Goal: Information Seeking & Learning: Understand process/instructions

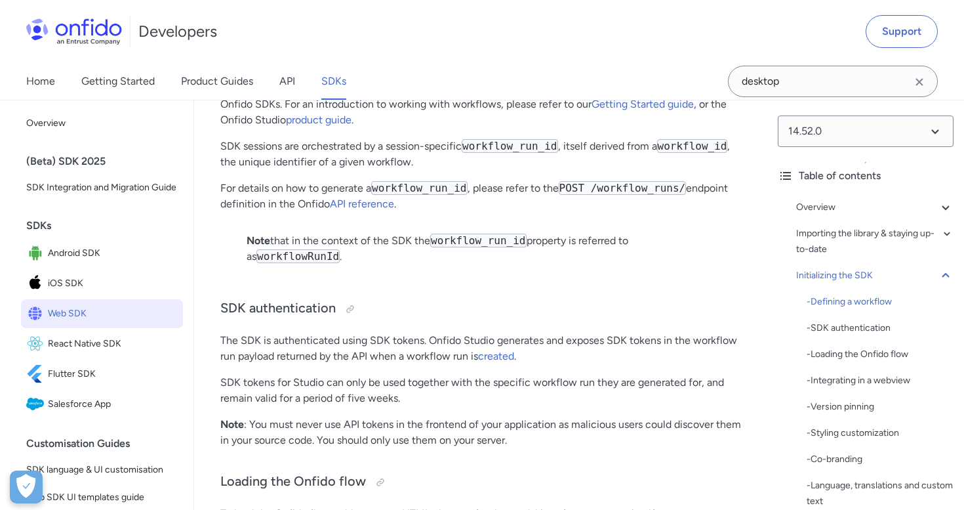
scroll to position [2898, 0]
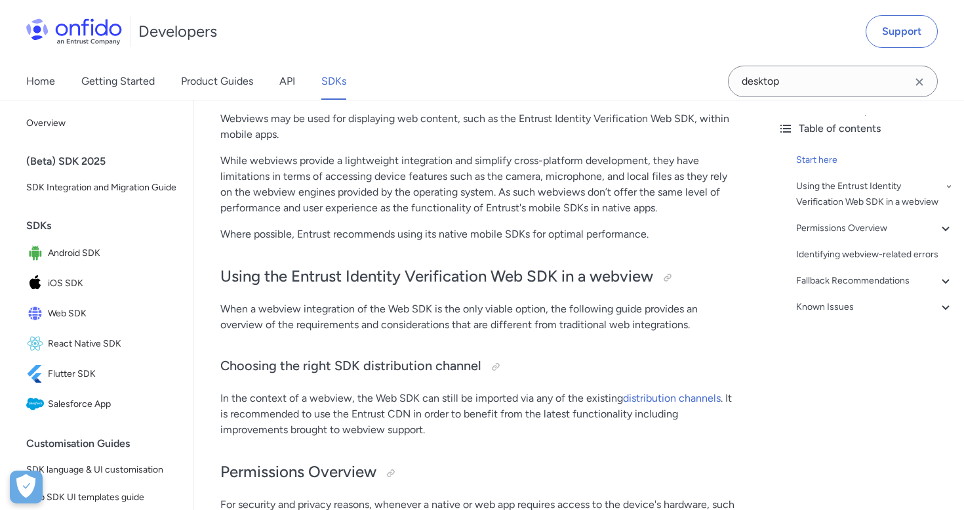
scroll to position [161, 0]
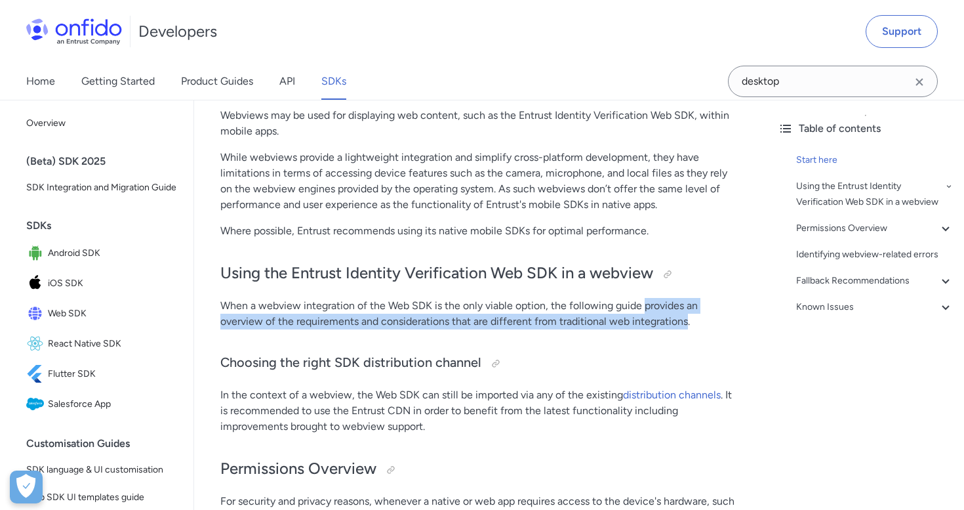
drag, startPoint x: 687, startPoint y: 321, endPoint x: 643, endPoint y: 310, distance: 45.3
click at [643, 310] on p "When a webview integration of the Web SDK is the only viable option, the follow…" at bounding box center [480, 313] width 521 height 31
copy p "provides an overview of the requirements and considerations that are different …"
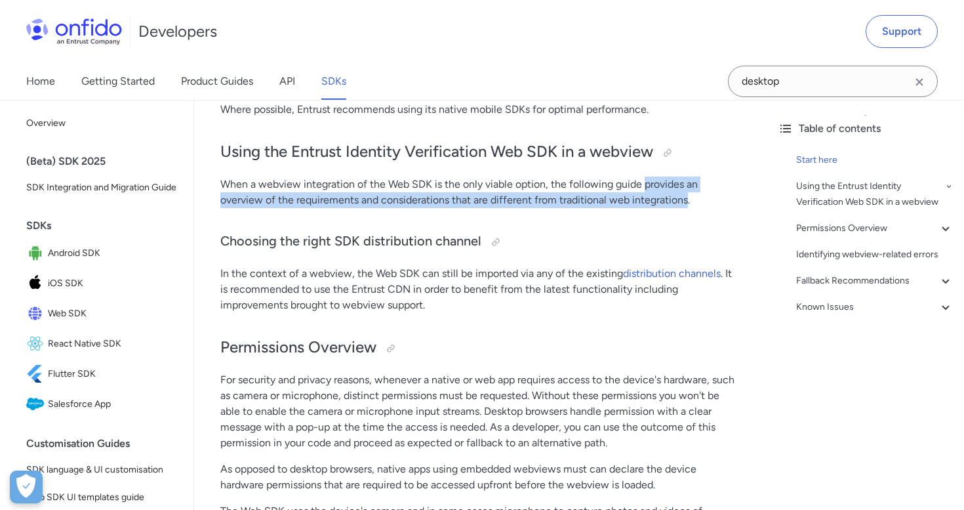
scroll to position [288, 0]
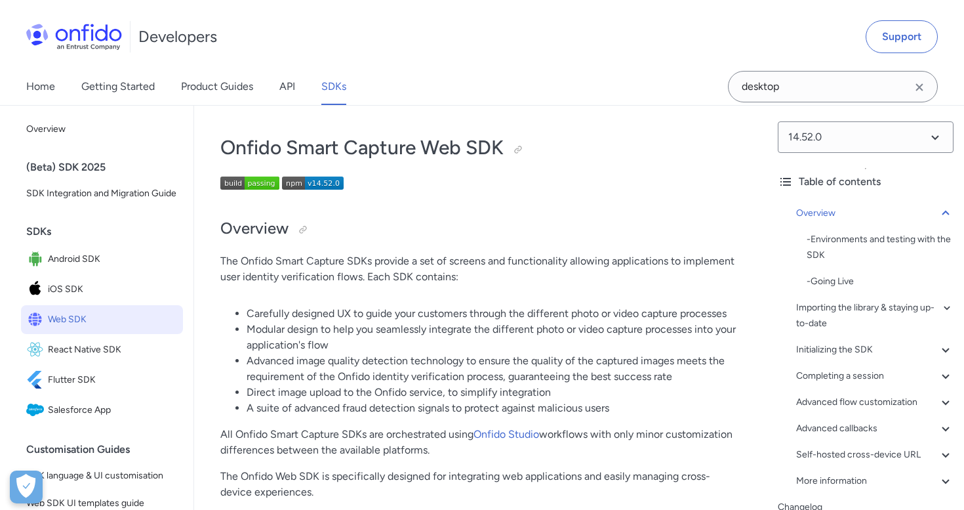
scroll to position [41, 0]
